Goal: Entertainment & Leisure: Consume media (video, audio)

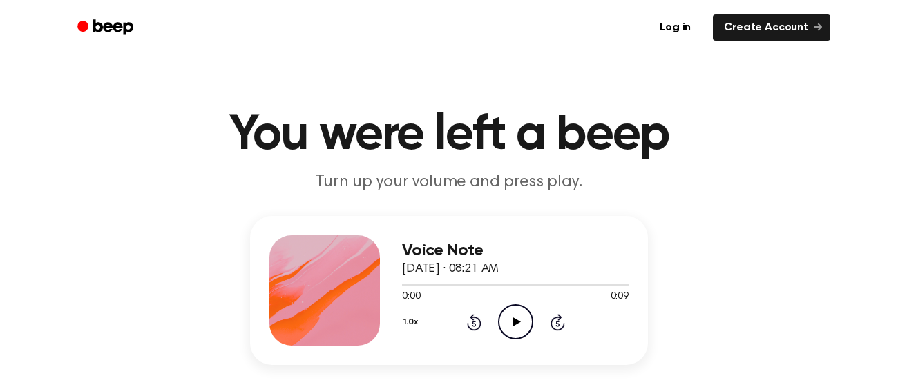
click at [525, 317] on icon "Play Audio" at bounding box center [515, 322] width 35 height 35
click at [512, 305] on circle at bounding box center [516, 322] width 34 height 34
click at [726, 285] on div "Voice Note September 18, 2025 · 08:22 AM 0:00 0:12 Your browser does not suppor…" at bounding box center [449, 323] width 865 height 214
click at [525, 322] on icon "Play Audio" at bounding box center [515, 322] width 35 height 35
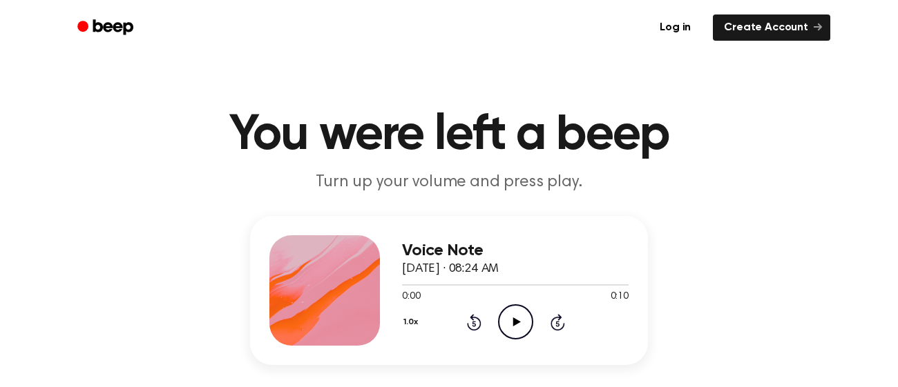
click at [517, 317] on icon "Play Audio" at bounding box center [515, 322] width 35 height 35
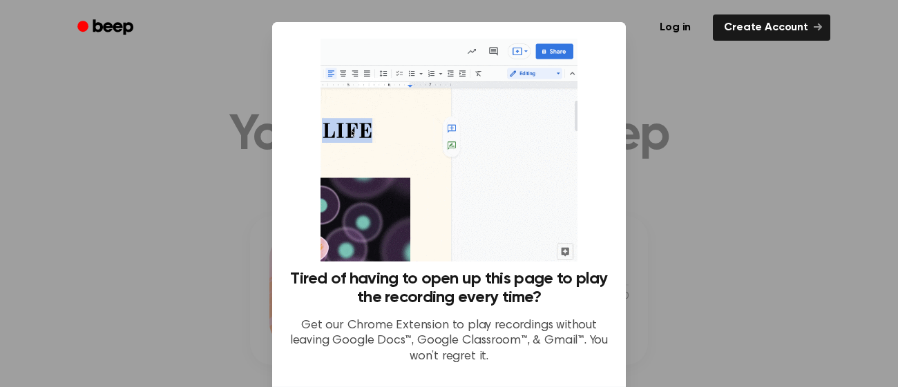
click at [810, 204] on div at bounding box center [449, 193] width 898 height 387
click at [523, 336] on p "Get our Chrome Extension to play recordings without leaving Google Docs™, Googl…" at bounding box center [449, 341] width 320 height 47
click at [824, 255] on div at bounding box center [449, 193] width 898 height 387
click at [522, 257] on img at bounding box center [448, 150] width 256 height 223
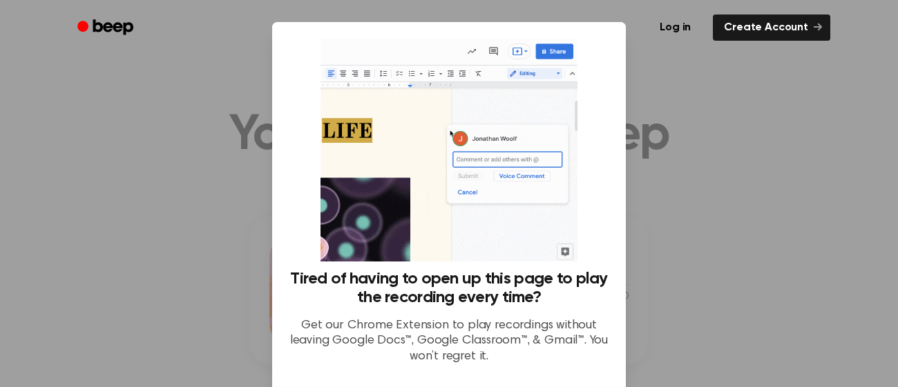
click at [239, 193] on div at bounding box center [449, 193] width 898 height 387
click at [541, 215] on img at bounding box center [448, 150] width 256 height 223
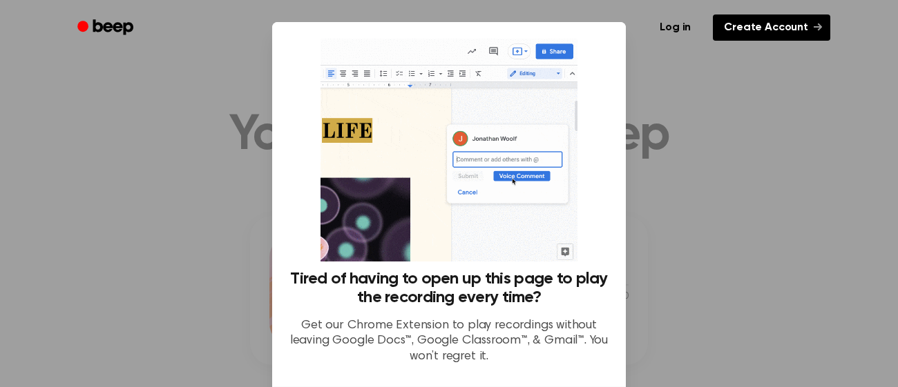
click at [774, 37] on link "Create Account" at bounding box center [771, 28] width 117 height 26
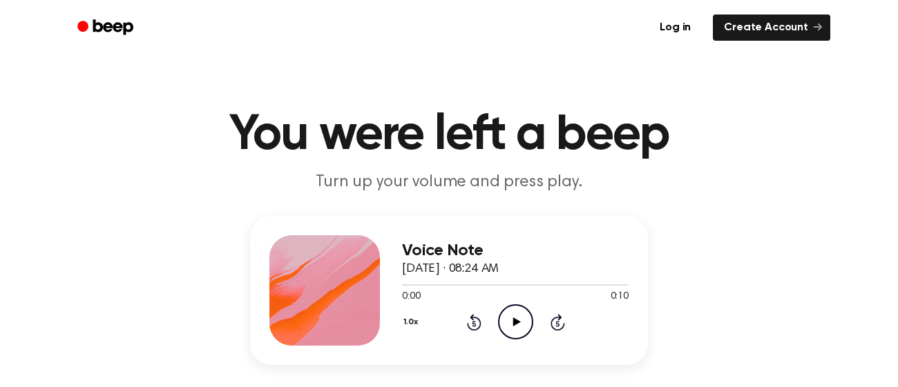
click at [519, 322] on icon at bounding box center [516, 322] width 8 height 9
click at [510, 316] on icon "Play Audio" at bounding box center [515, 322] width 35 height 35
click at [509, 327] on icon "Play Audio" at bounding box center [515, 322] width 35 height 35
click at [520, 322] on icon "Play Audio" at bounding box center [515, 322] width 35 height 35
click at [513, 334] on icon "Play Audio" at bounding box center [515, 322] width 35 height 35
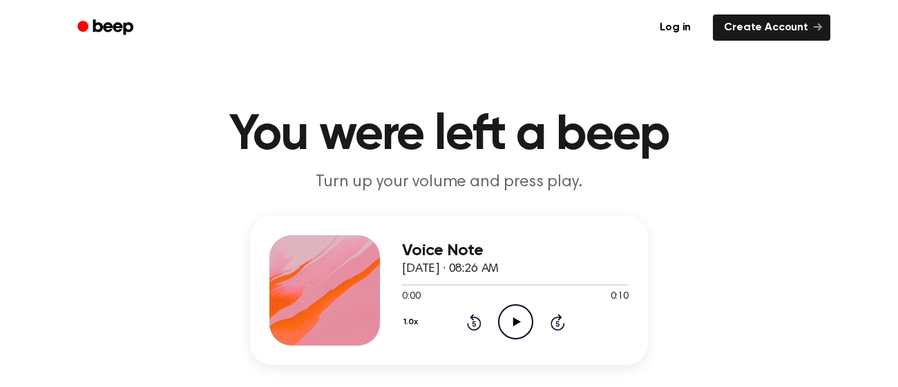
click at [455, 221] on div "Voice Note [DATE] · 08:26 AM 0:00 0:10 Your browser does not support the [objec…" at bounding box center [449, 290] width 398 height 149
click at [499, 307] on icon "Play Audio" at bounding box center [515, 322] width 35 height 35
click at [528, 316] on icon "Play Audio" at bounding box center [515, 322] width 35 height 35
click at [518, 331] on icon "Play Audio" at bounding box center [515, 322] width 35 height 35
click at [519, 335] on icon "Pause Audio" at bounding box center [515, 322] width 35 height 35
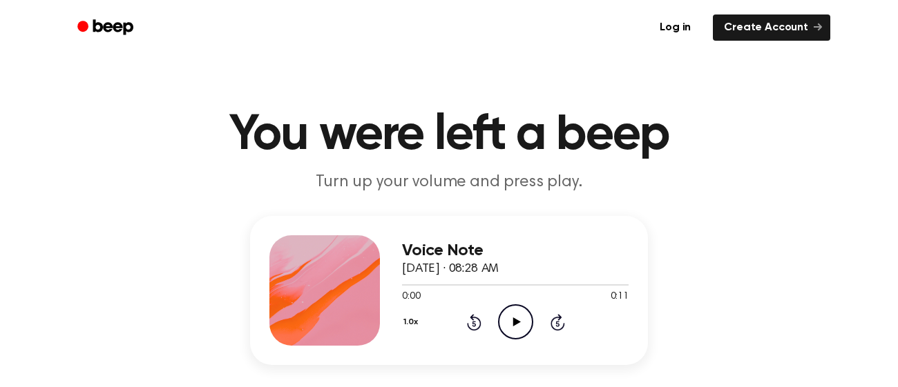
click at [519, 327] on icon "Play Audio" at bounding box center [515, 322] width 35 height 35
